Goal: Task Accomplishment & Management: Complete application form

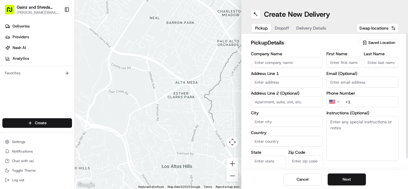
click at [309, 63] on input "Company Name" at bounding box center [287, 62] width 72 height 11
click at [384, 31] on button "Swap locations" at bounding box center [377, 28] width 42 height 10
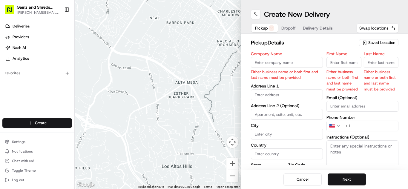
click at [387, 24] on button "Swap locations" at bounding box center [377, 28] width 42 height 10
click at [389, 26] on button "Swap locations" at bounding box center [377, 28] width 42 height 10
click at [387, 44] on span "Saved Location" at bounding box center [381, 42] width 27 height 5
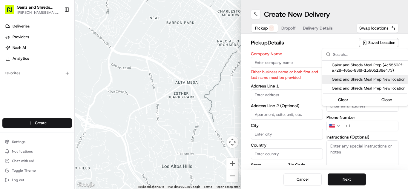
click at [367, 78] on span "Gainz and Shreds Meal Prep New location" at bounding box center [368, 79] width 73 height 5
type input "Gainz and Shreds Meal Prep New location"
type input "[STREET_ADDRESS]"
type input "[GEOGRAPHIC_DATA][PERSON_NAME]"
type input "US"
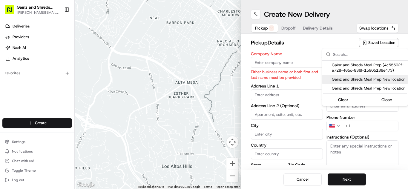
type input "CA"
type input "95125"
type input "[PERSON_NAME]"
type input "[PHONE_NUMBER]"
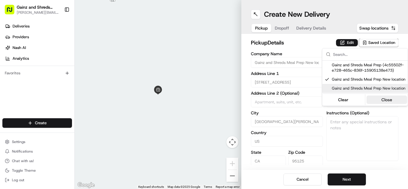
click at [393, 104] on button "Close" at bounding box center [386, 100] width 41 height 8
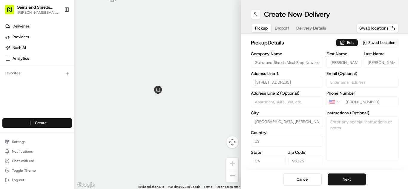
click at [38, 123] on html "Gainz and Shreds Meal Prep andrew@gainzandshredsmealprep.com Toggle Sidebar Del…" at bounding box center [204, 94] width 408 height 189
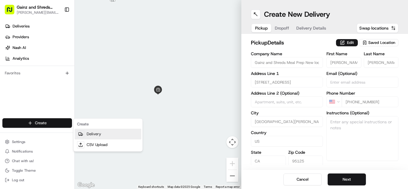
click at [84, 137] on link "Delivery" at bounding box center [108, 134] width 67 height 11
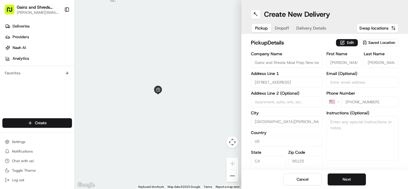
click at [51, 117] on div "Create" at bounding box center [37, 123] width 74 height 14
click at [53, 120] on html "Gainz and Shreds Meal Prep andrew@gainzandshredsmealprep.com Toggle Sidebar Del…" at bounding box center [204, 94] width 408 height 189
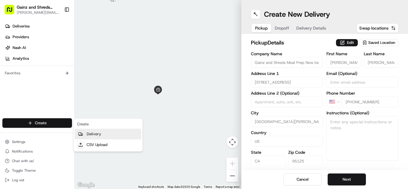
click at [101, 131] on link "Delivery" at bounding box center [108, 134] width 67 height 11
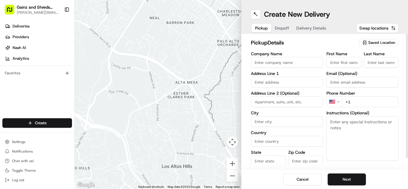
click at [305, 64] on input "Company Name" at bounding box center [287, 62] width 72 height 11
type input "Gainz and Shreds Meal Prep New location"
type input "[STREET_ADDRESS]"
type input "[GEOGRAPHIC_DATA][PERSON_NAME]"
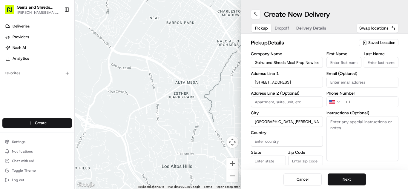
type input "[GEOGRAPHIC_DATA]"
type input "CA"
type input "95125"
type input "[PERSON_NAME]"
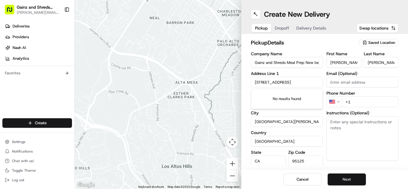
click at [350, 183] on button "Next" at bounding box center [346, 179] width 38 height 12
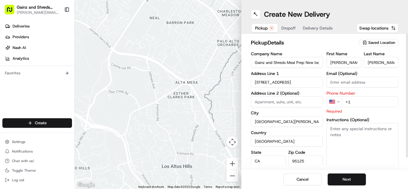
click at [365, 101] on input "+1" at bounding box center [369, 101] width 57 height 11
type input "[PHONE_NUMBER]"
click at [368, 164] on textarea "Instructions (Optional)" at bounding box center [362, 145] width 72 height 45
click at [361, 179] on button "Next" at bounding box center [346, 179] width 38 height 12
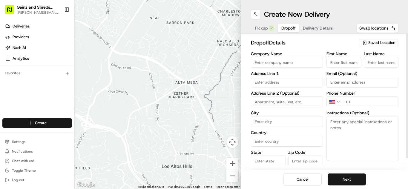
click at [295, 68] on div "Company Name Address Line 1 Address Line 2 (Optional) City Country State Zip Co…" at bounding box center [287, 114] width 72 height 125
click at [295, 67] on input "Company Name" at bounding box center [287, 62] width 72 height 11
drag, startPoint x: 300, startPoint y: 65, endPoint x: 264, endPoint y: 62, distance: 35.7
click at [264, 62] on input "[PERSON_NAME]" at bounding box center [287, 62] width 72 height 11
type input "nikhil"
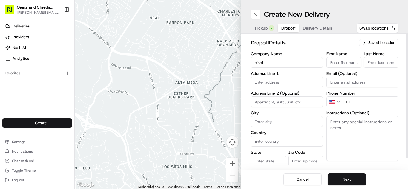
click at [339, 61] on input "First Name" at bounding box center [343, 62] width 35 height 11
click at [369, 64] on input "Last Name" at bounding box center [381, 62] width 35 height 11
paste input "[PERSON_NAME]"
type input "[PERSON_NAME]"
click at [305, 82] on input "text" at bounding box center [287, 82] width 72 height 11
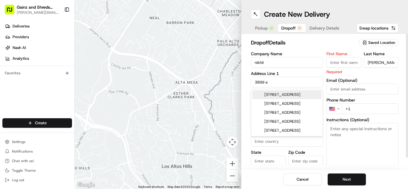
click at [306, 99] on div "[STREET_ADDRESS]" at bounding box center [286, 94] width 69 height 9
type input "[STREET_ADDRESS]"
type input "[GEOGRAPHIC_DATA][PERSON_NAME]"
type input "[GEOGRAPHIC_DATA]"
type input "CA"
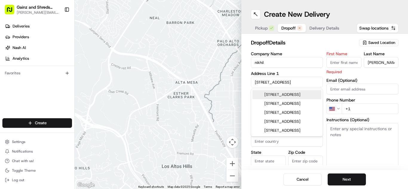
type input "95118"
type input "3899 Electra Way"
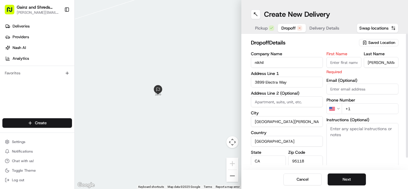
click at [346, 65] on input "First Name" at bounding box center [343, 62] width 35 height 11
click at [262, 64] on input "nikhil" at bounding box center [287, 62] width 72 height 11
click at [268, 64] on input "nikhil" at bounding box center [287, 62] width 72 height 11
click at [333, 62] on input "First Name" at bounding box center [343, 62] width 35 height 11
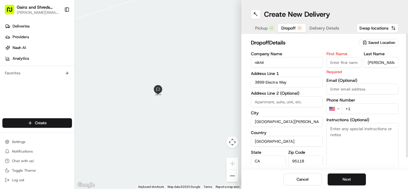
paste input "nikhil"
type input "nikhil"
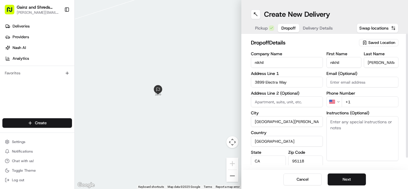
click at [362, 103] on input "+1" at bounding box center [369, 101] width 57 height 11
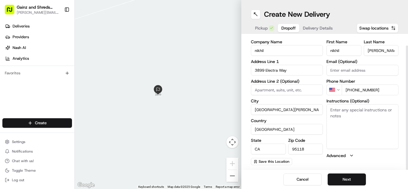
type input "[PHONE_NUMBER]"
click at [318, 92] on input at bounding box center [287, 89] width 72 height 11
click at [359, 174] on button "Next" at bounding box center [346, 179] width 38 height 12
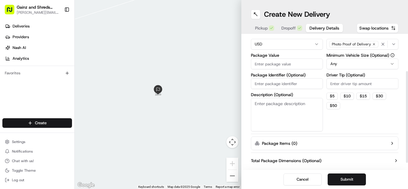
scroll to position [0, 0]
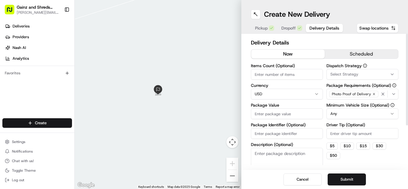
click at [290, 76] on input "Items Count (Optional)" at bounding box center [287, 74] width 72 height 11
type input "2"
click at [291, 114] on input "Package Value" at bounding box center [287, 113] width 72 height 11
type input "80"
click at [343, 182] on button "Submit" at bounding box center [346, 179] width 38 height 12
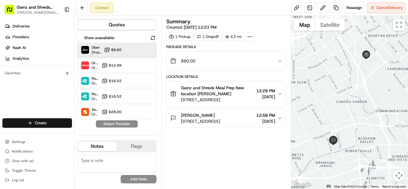
click at [103, 52] on div "Uber Dropoff ETA 24 minutes $8.60" at bounding box center [116, 50] width 79 height 14
click at [129, 121] on button "Assign Provider" at bounding box center [117, 123] width 42 height 7
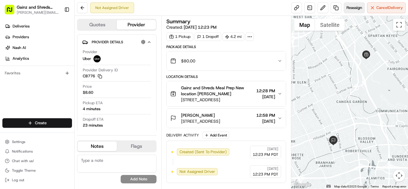
click at [360, 11] on button "Reassign" at bounding box center [354, 7] width 21 height 11
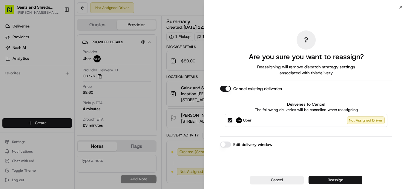
click at [324, 179] on button "Reassign" at bounding box center [335, 180] width 54 height 8
click at [324, 179] on div "Cancel" at bounding box center [306, 180] width 204 height 18
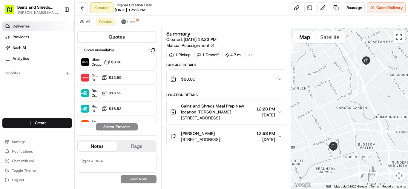
click at [27, 22] on link "Deliveries" at bounding box center [38, 26] width 72 height 10
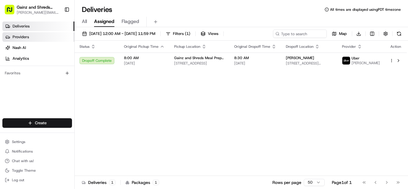
click at [52, 37] on link "Providers" at bounding box center [38, 37] width 72 height 10
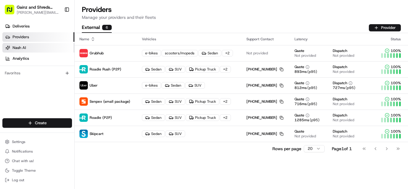
click at [21, 45] on span "Nash AI" at bounding box center [19, 47] width 13 height 5
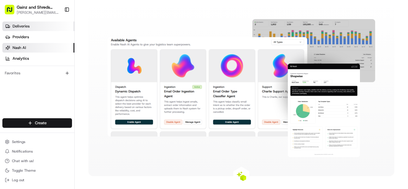
click at [47, 25] on link "Deliveries" at bounding box center [38, 26] width 72 height 10
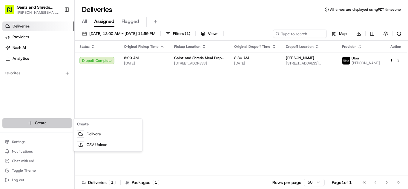
click at [53, 123] on html "Gainz and Shreds Meal Prep [PERSON_NAME][EMAIL_ADDRESS][DOMAIN_NAME] Toggle Sid…" at bounding box center [204, 94] width 408 height 189
click at [87, 21] on html "Gainz and Shreds Meal Prep [PERSON_NAME][EMAIL_ADDRESS][DOMAIN_NAME] Toggle Sid…" at bounding box center [204, 94] width 408 height 189
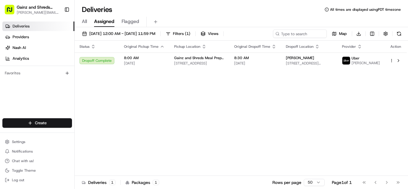
click at [86, 21] on span "All" at bounding box center [84, 21] width 5 height 7
